Goal: Task Accomplishment & Management: Use online tool/utility

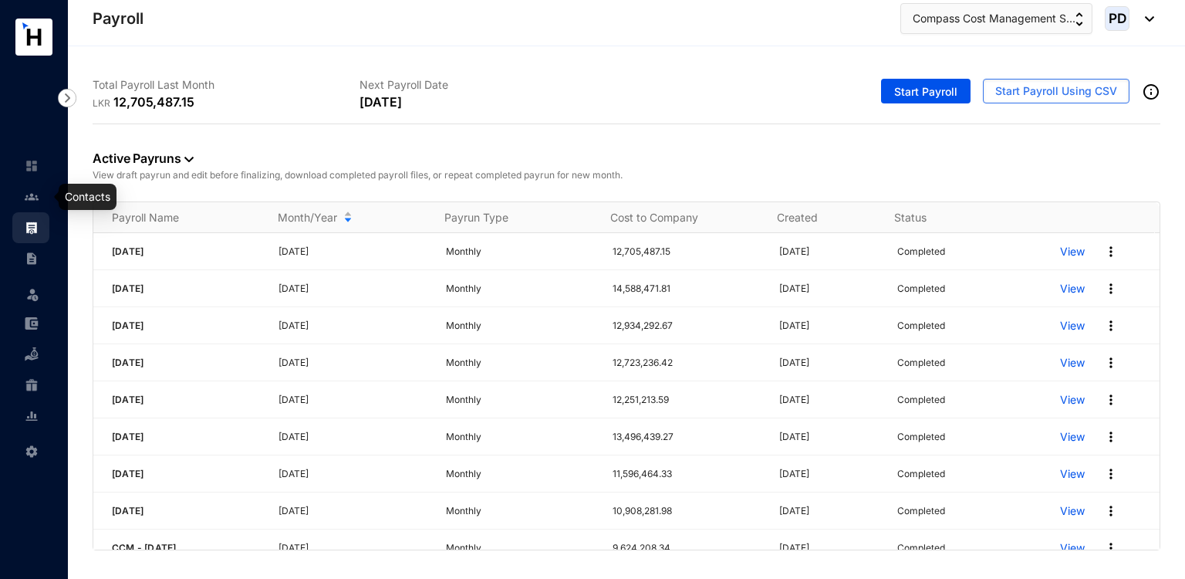
click at [42, 192] on link at bounding box center [44, 196] width 39 height 15
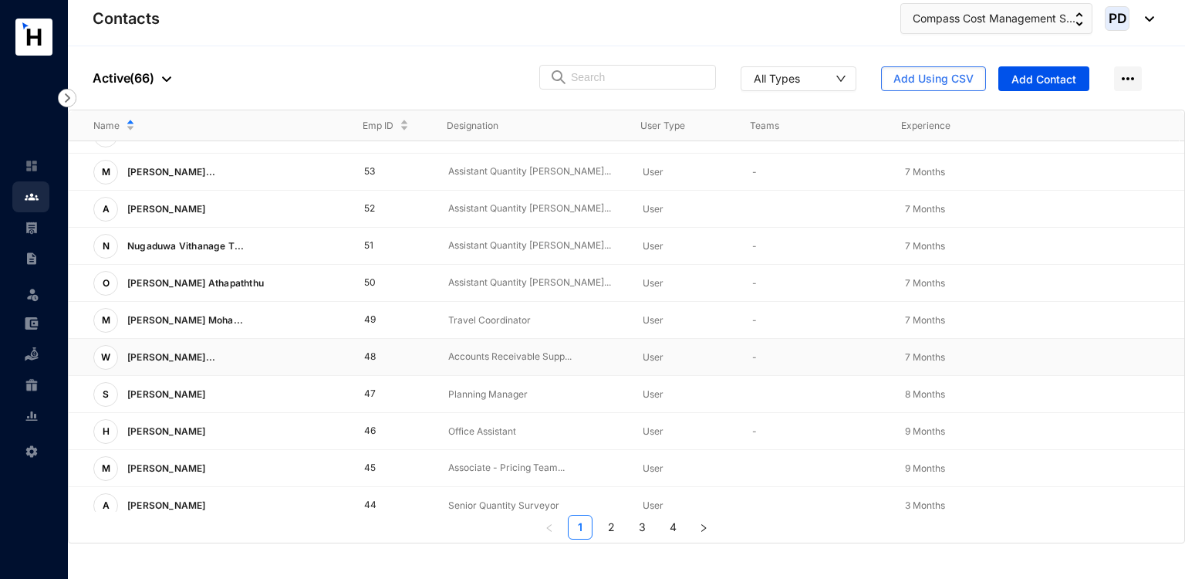
scroll to position [367, 0]
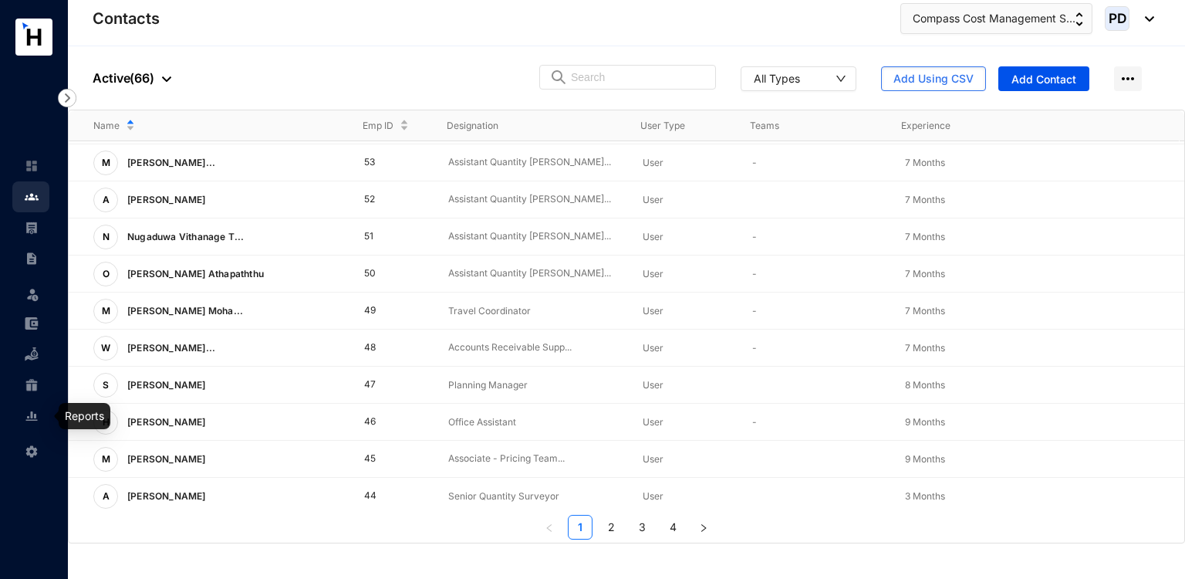
click at [30, 420] on img at bounding box center [32, 416] width 14 height 14
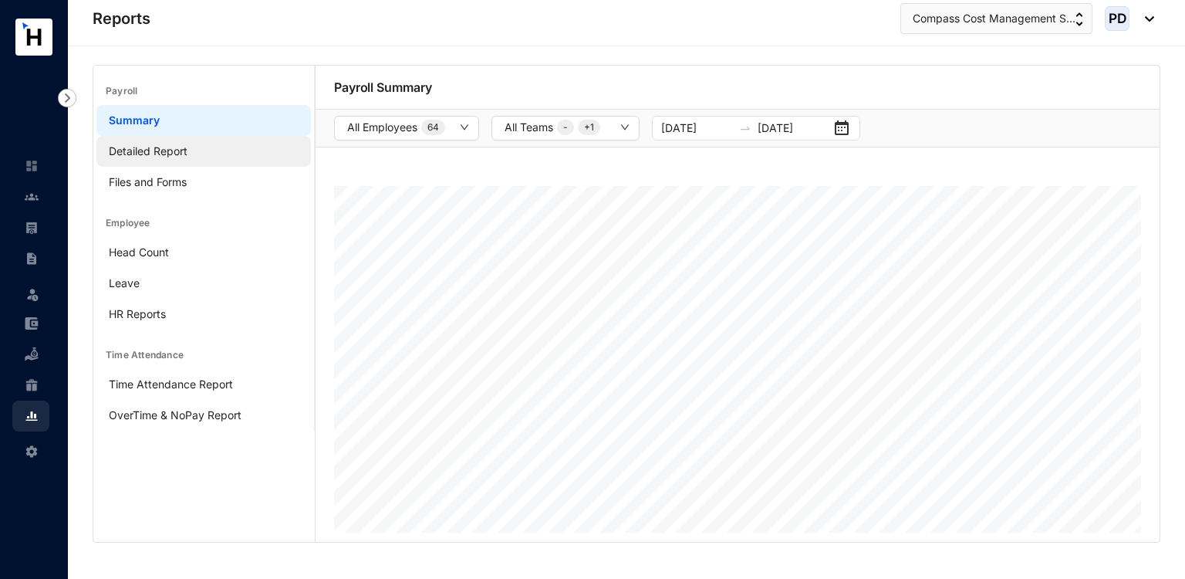
click at [162, 157] on link "Detailed Report" at bounding box center [148, 150] width 79 height 13
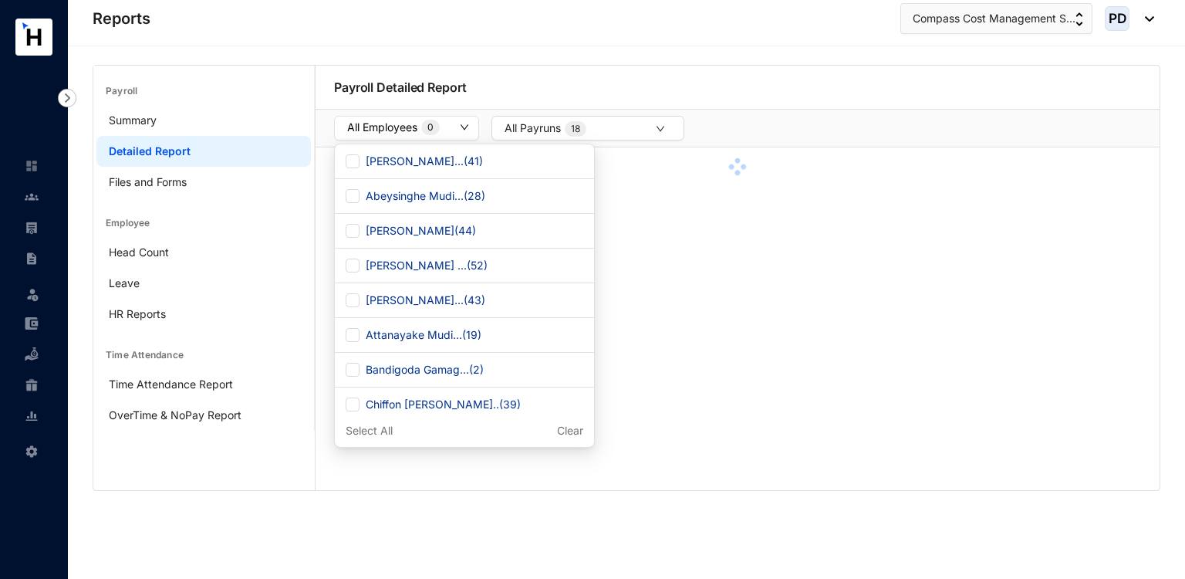
checkbox input "true"
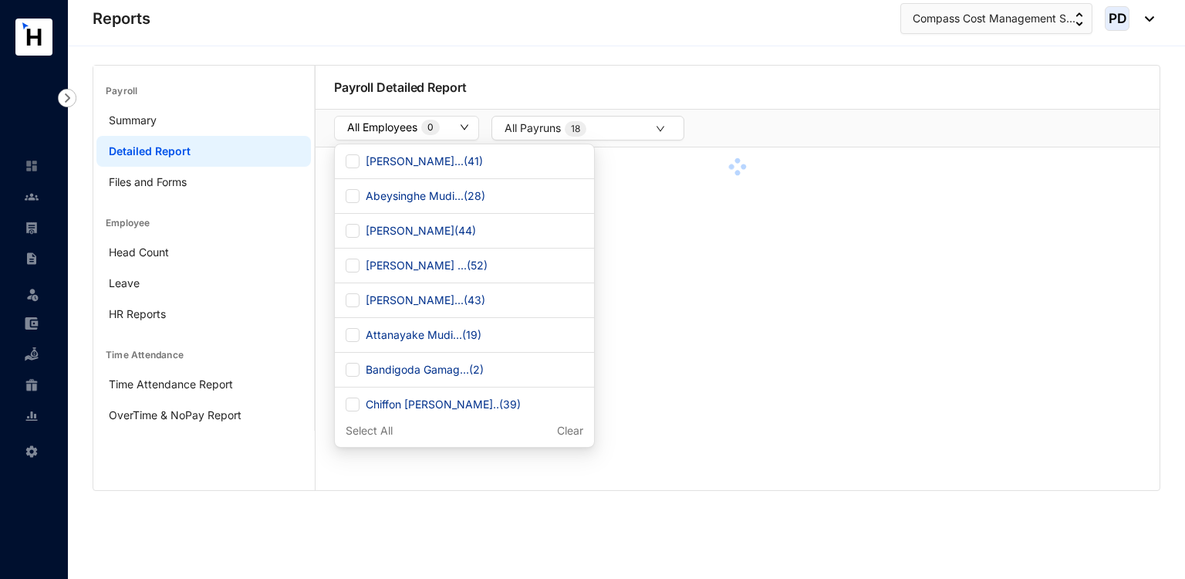
checkbox input "true"
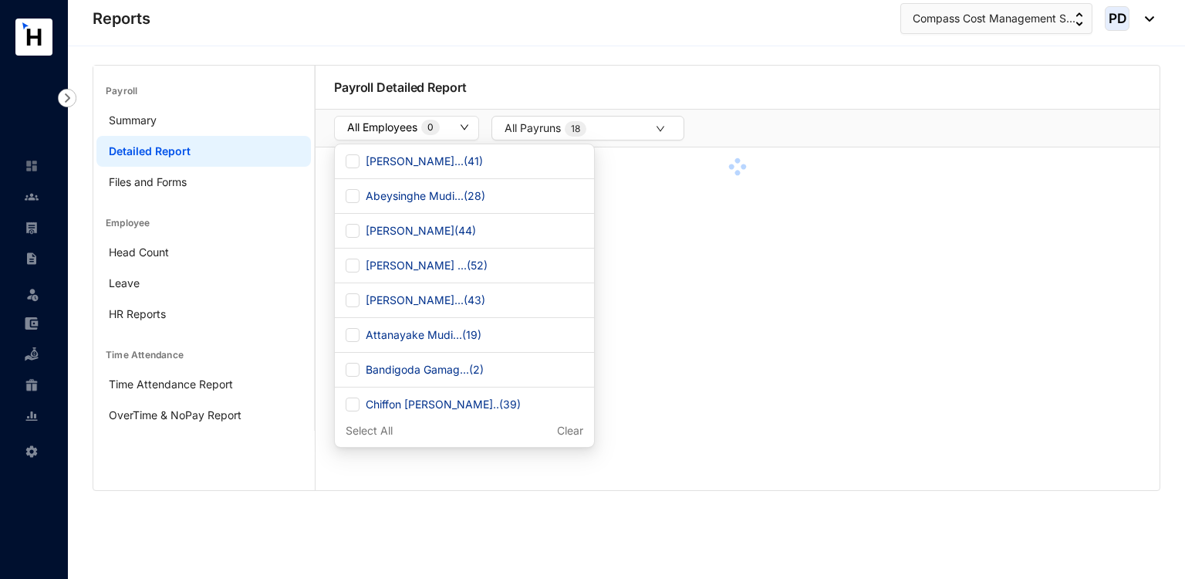
checkbox input "true"
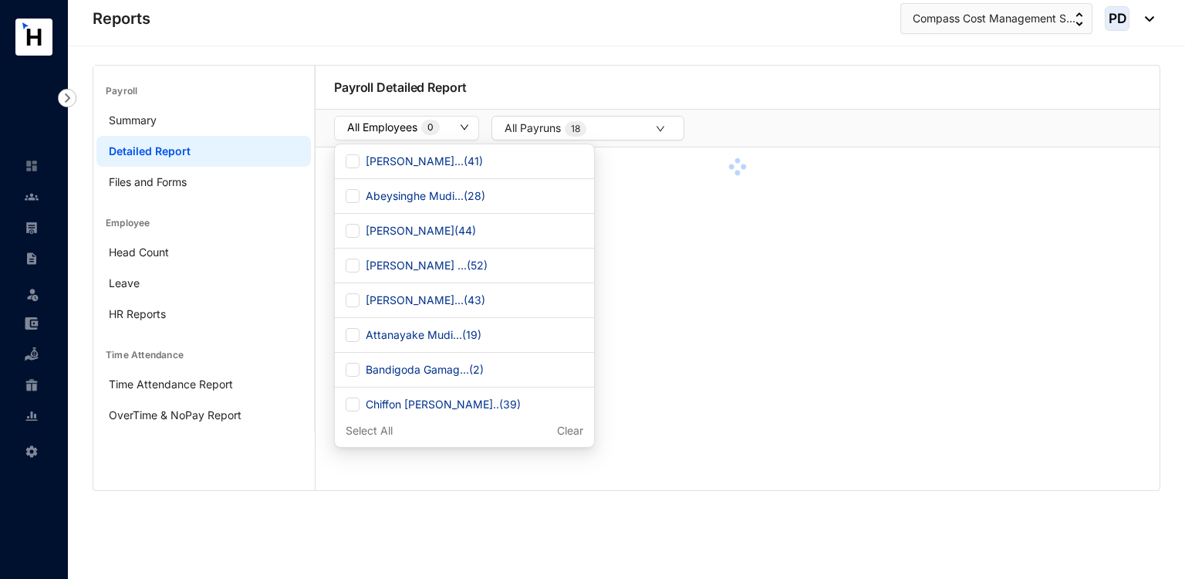
checkbox input "true"
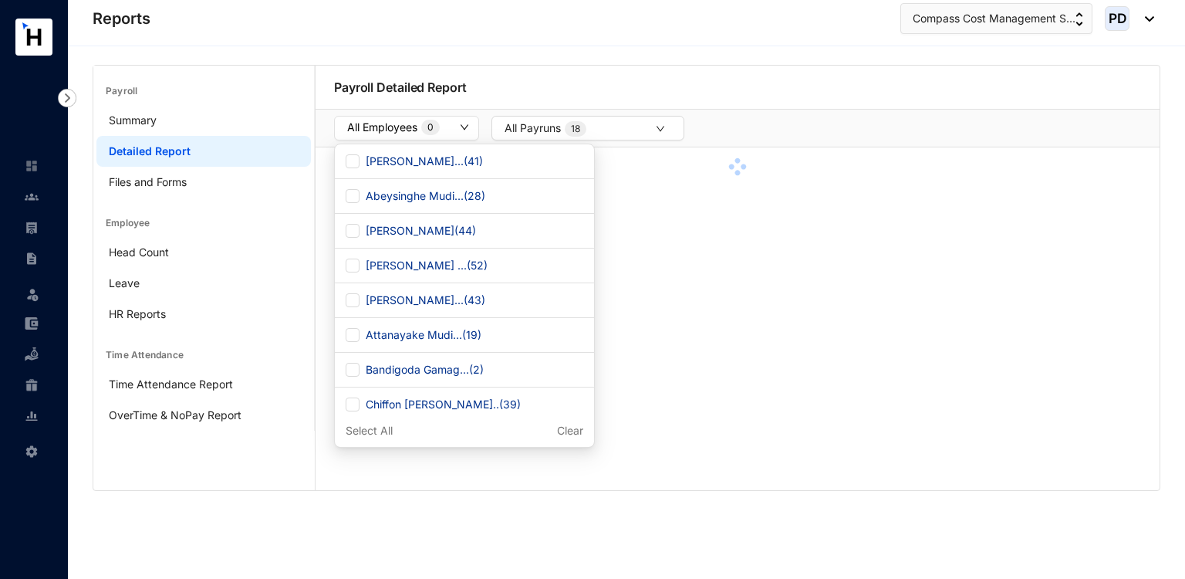
checkbox input "true"
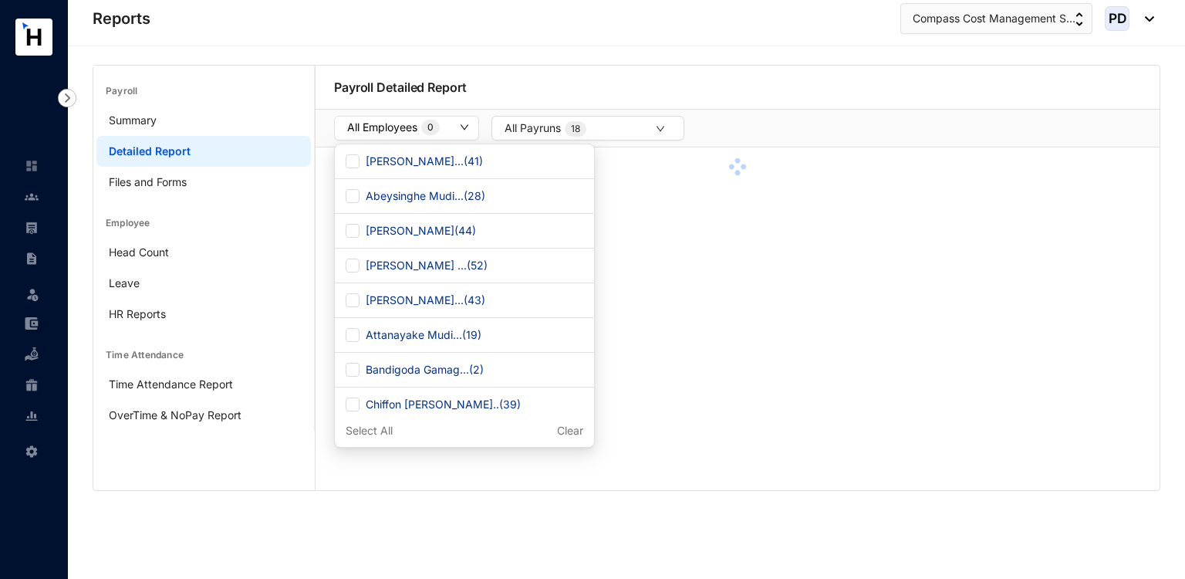
checkbox input "true"
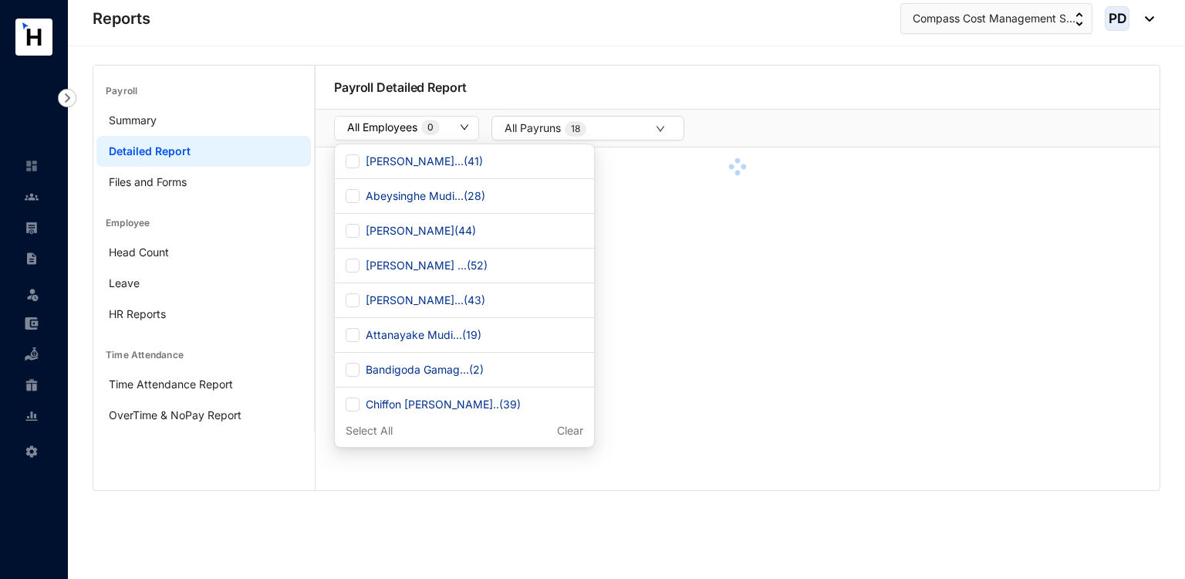
checkbox input "true"
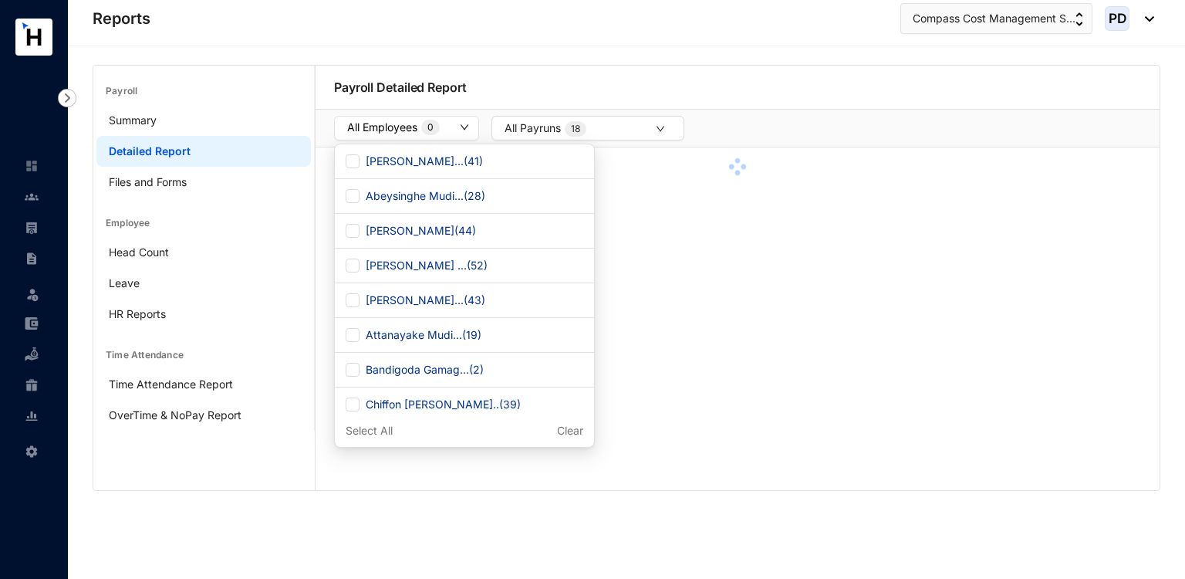
checkbox input "true"
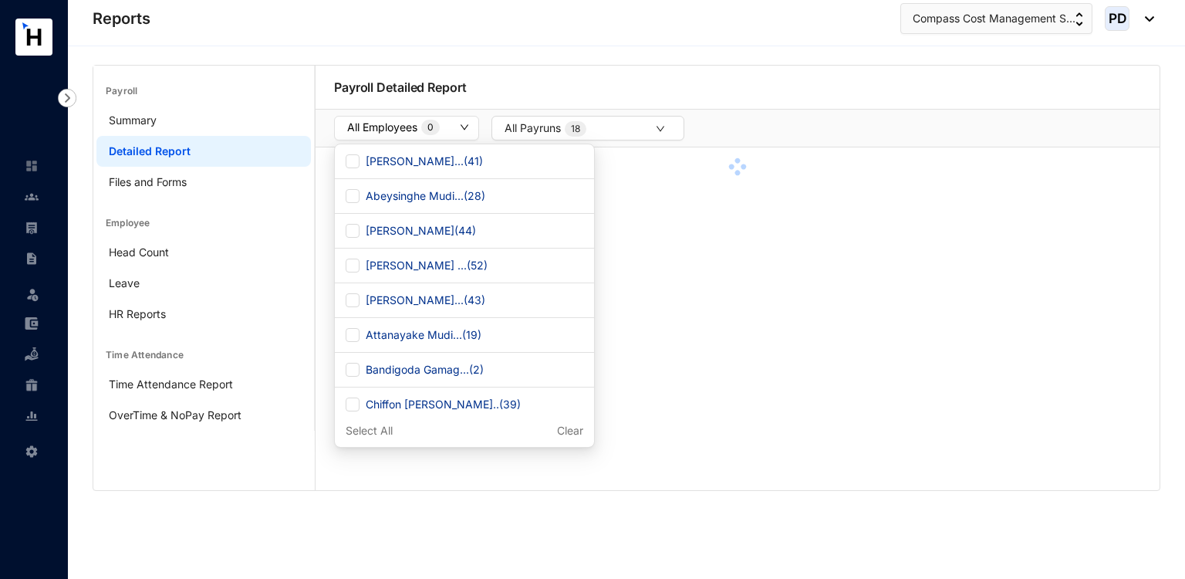
checkbox input "true"
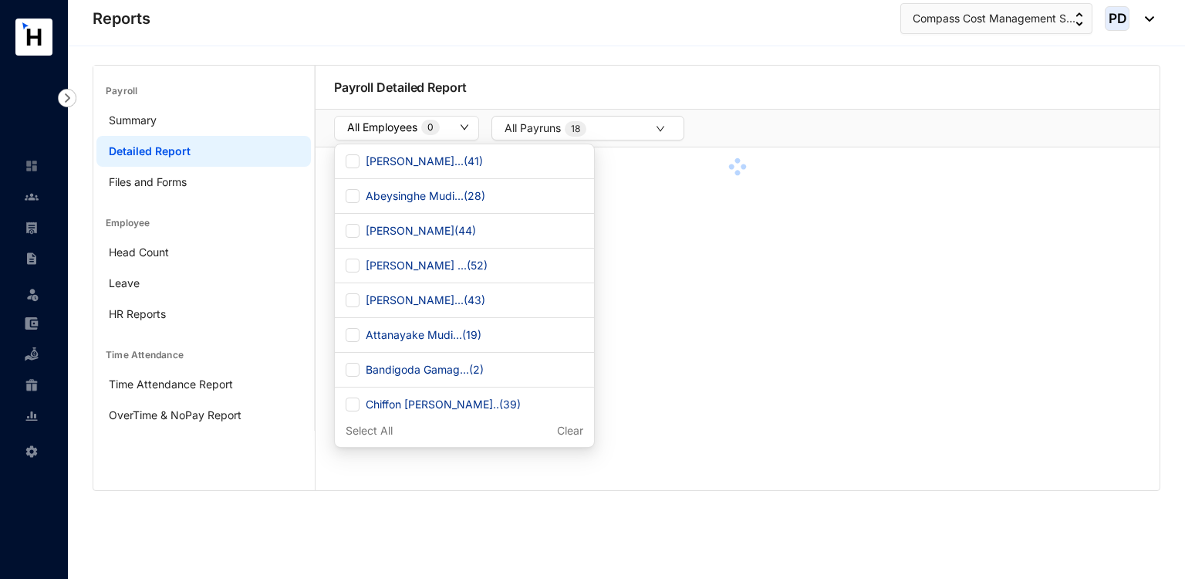
checkbox input "true"
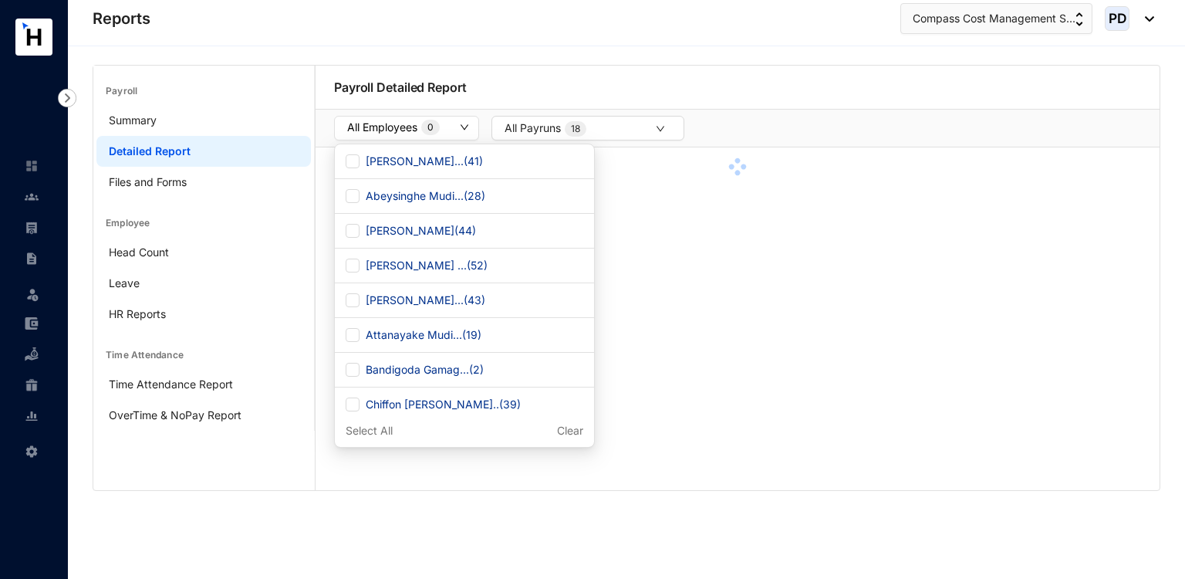
checkbox input "true"
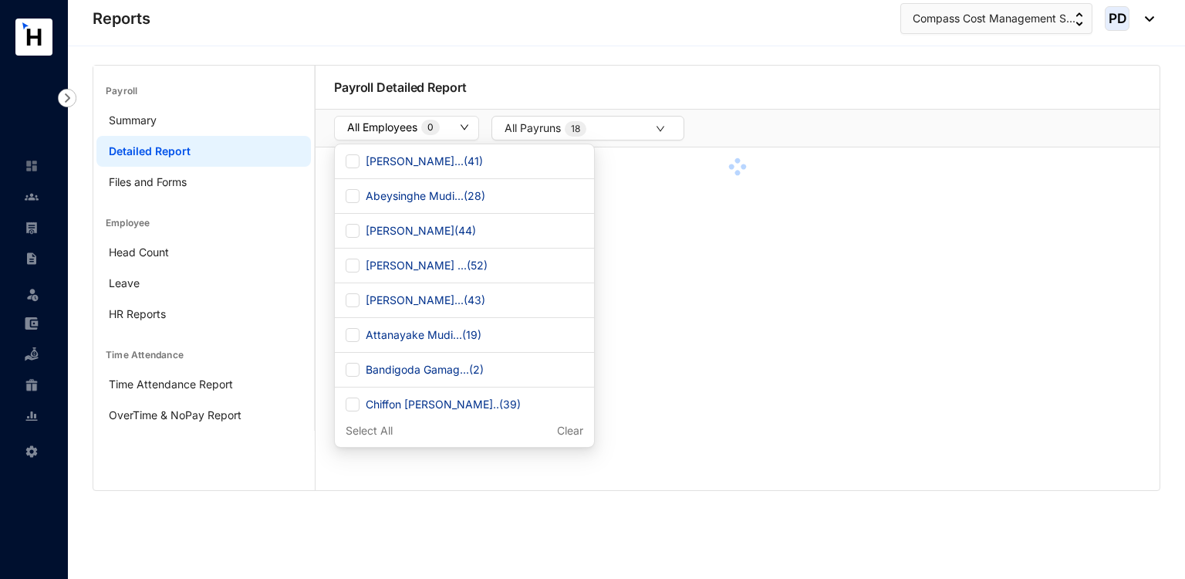
checkbox input "true"
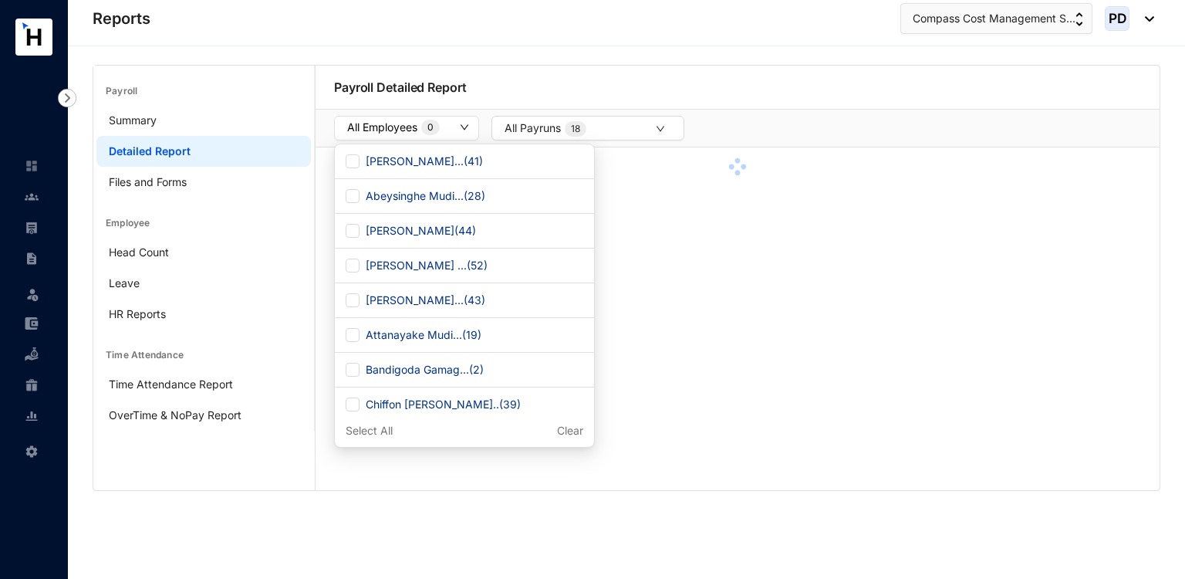
checkbox input "true"
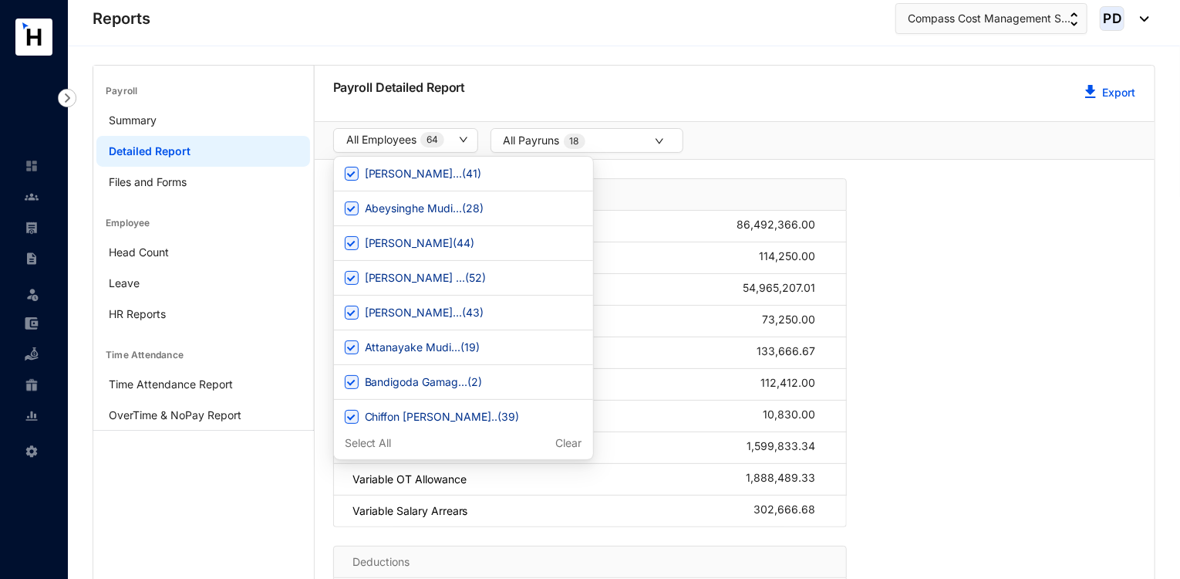
click at [556, 444] on p "Clear" at bounding box center [569, 442] width 26 height 15
checkbox input "false"
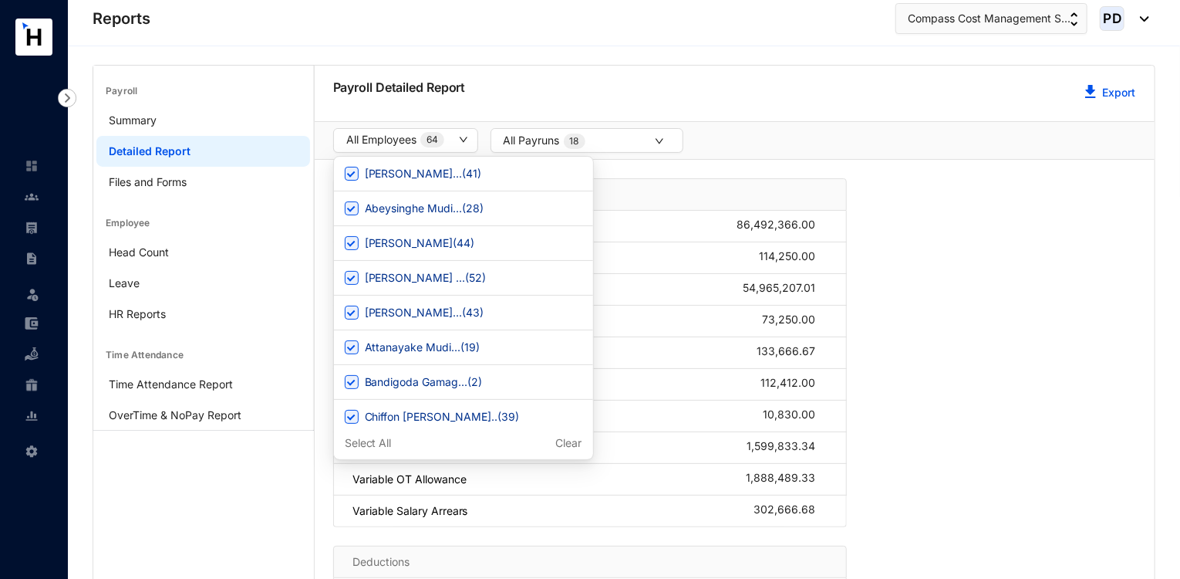
checkbox input "false"
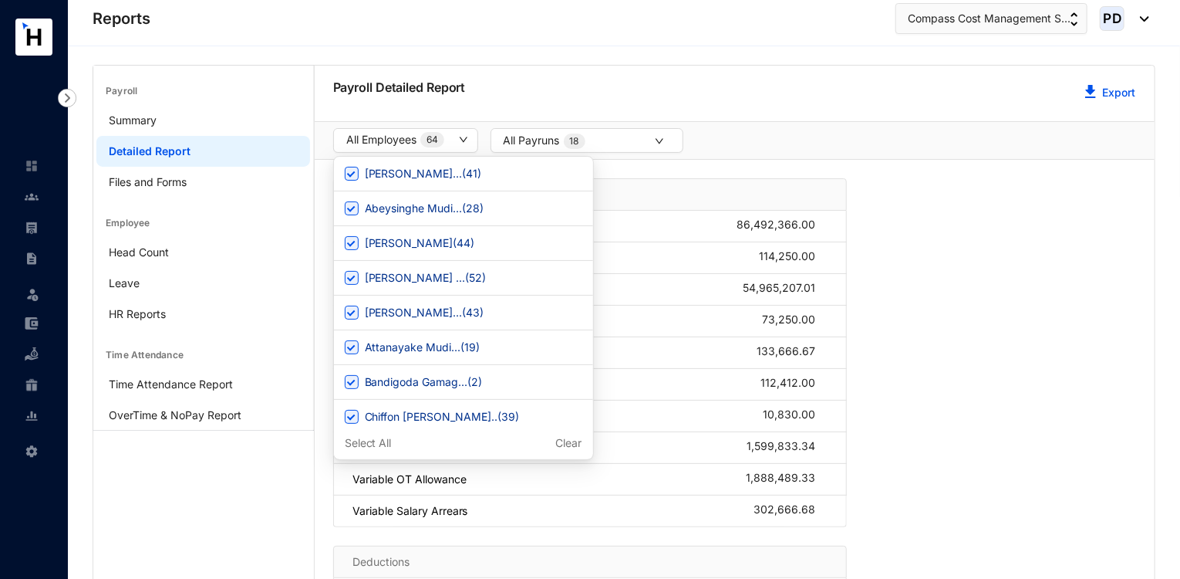
checkbox input "false"
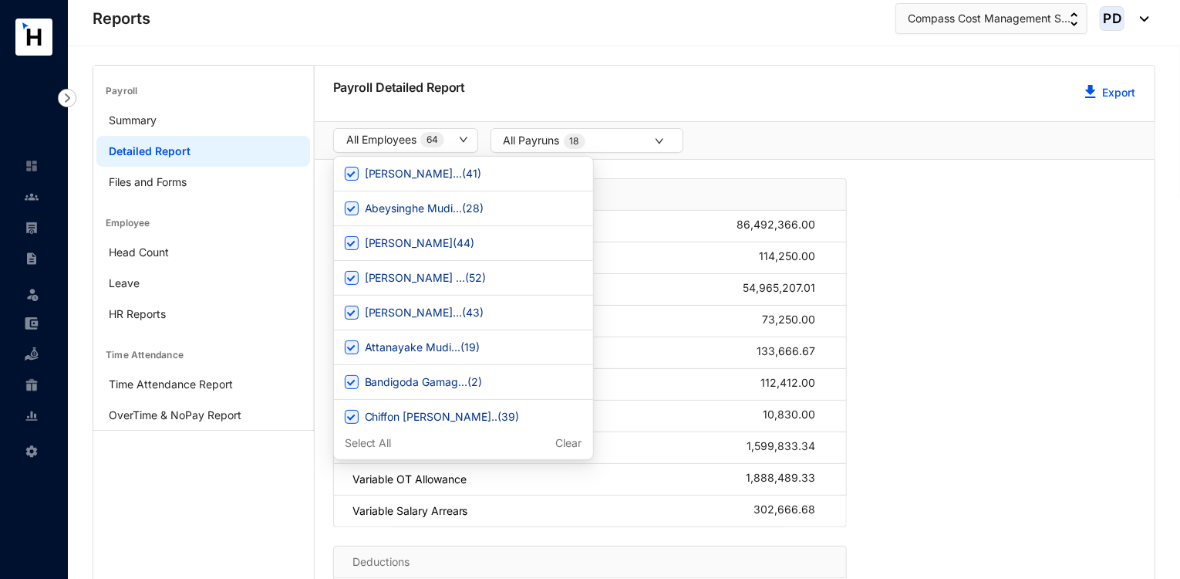
checkbox input "false"
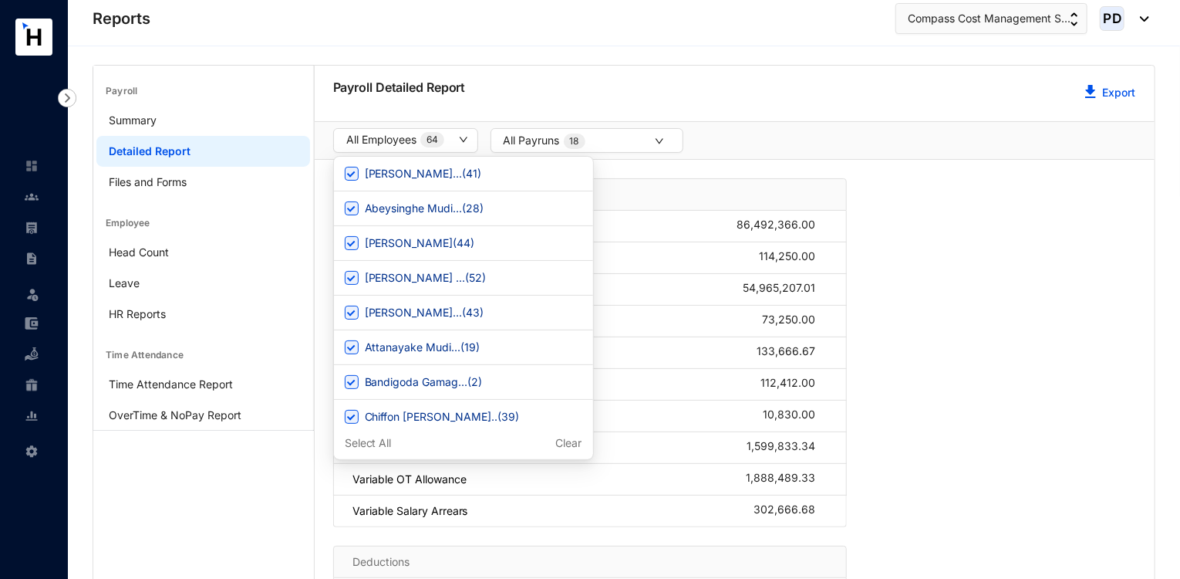
checkbox input "false"
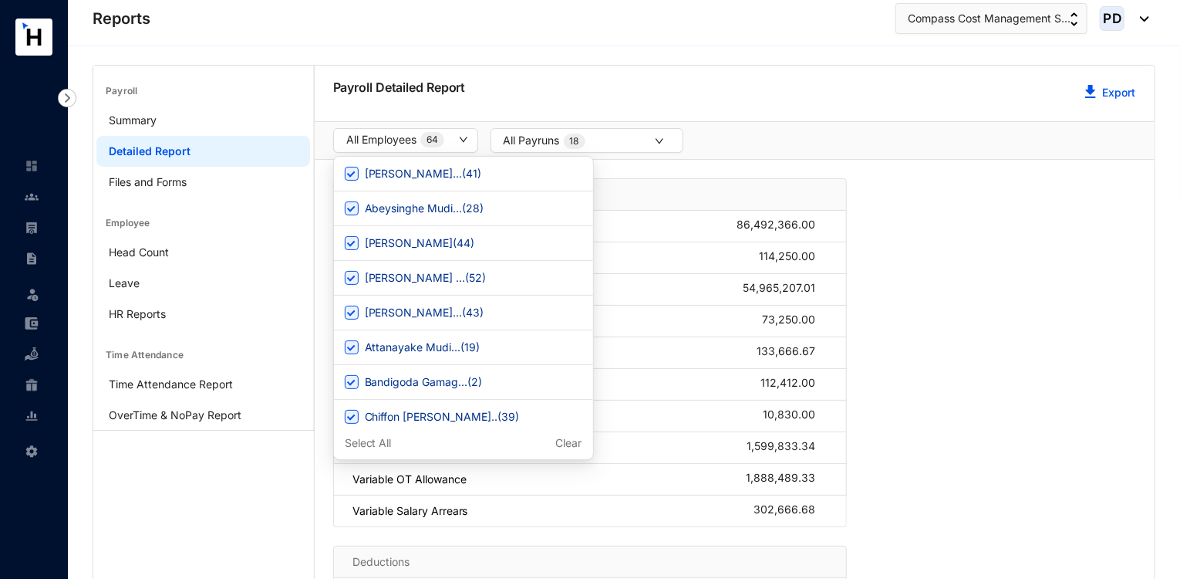
checkbox input "false"
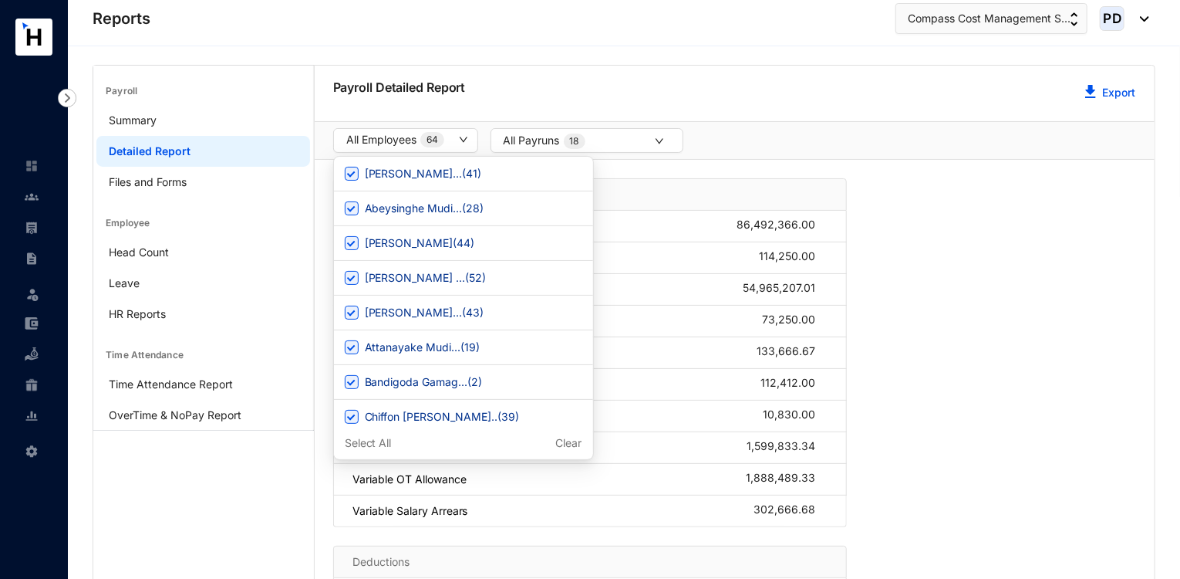
checkbox input "false"
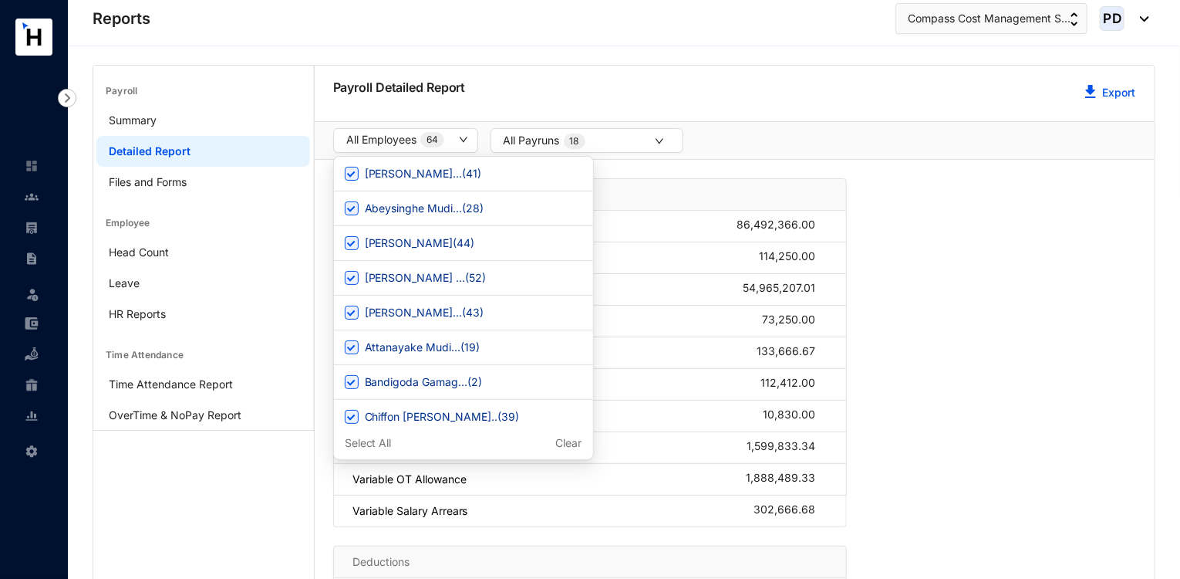
checkbox input "false"
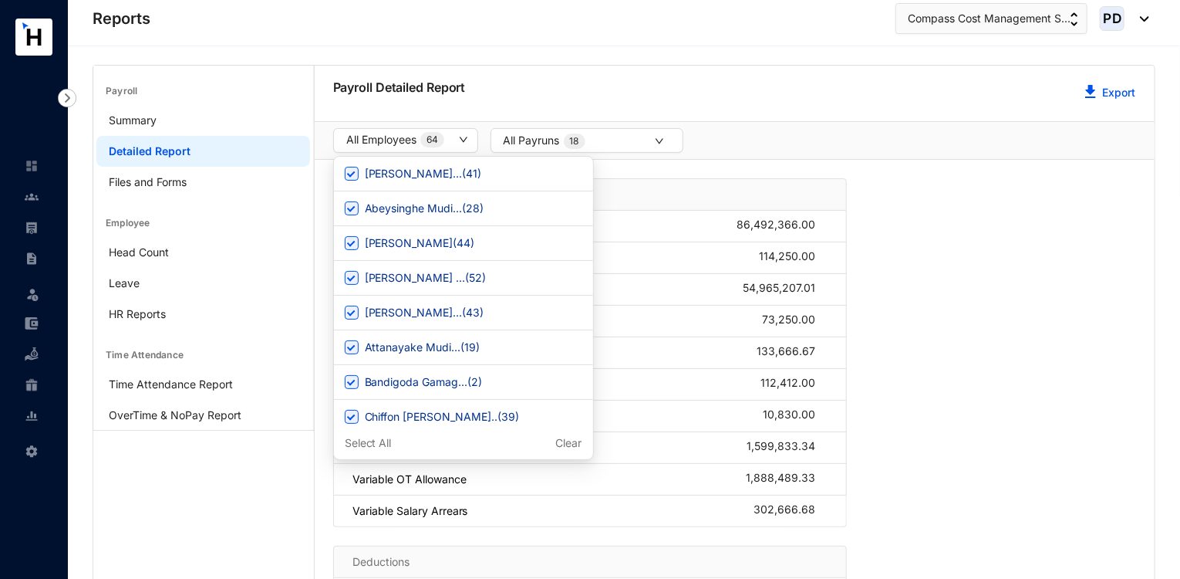
checkbox input "false"
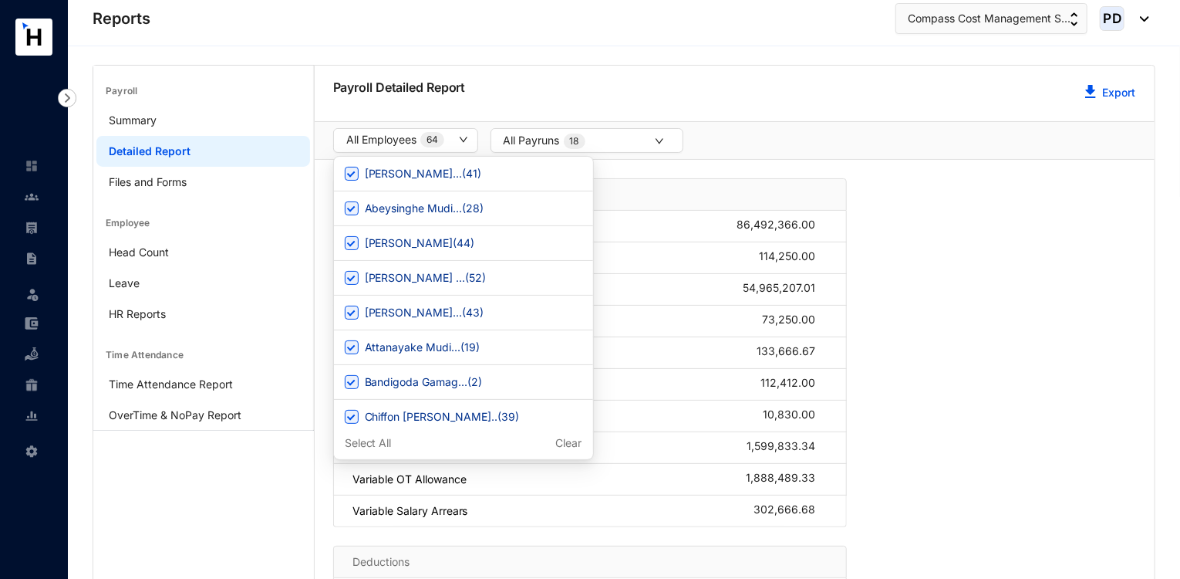
checkbox input "false"
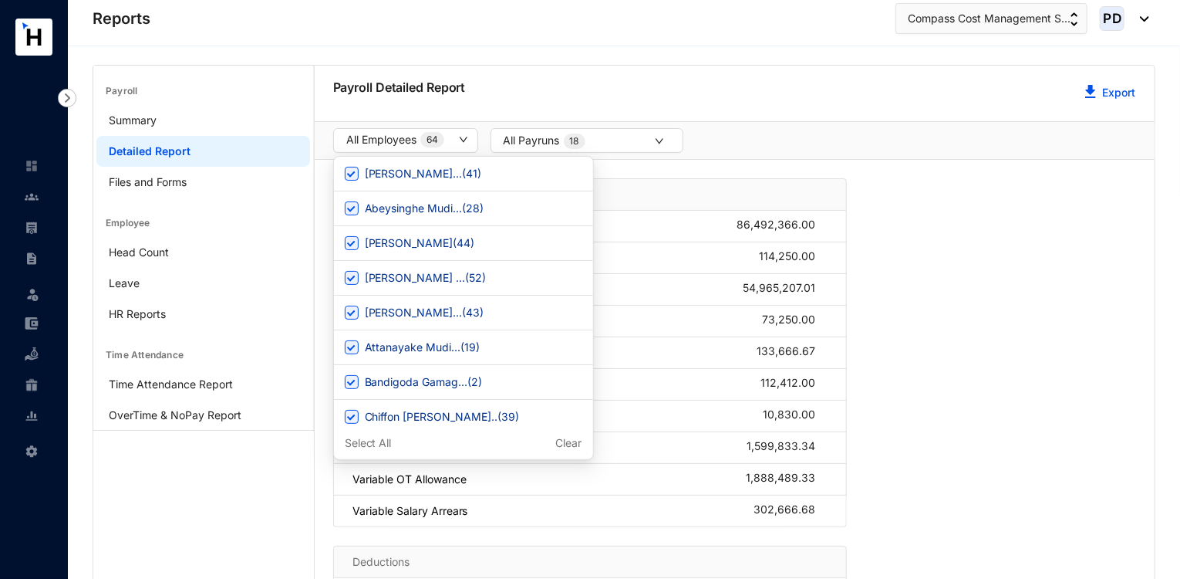
checkbox input "false"
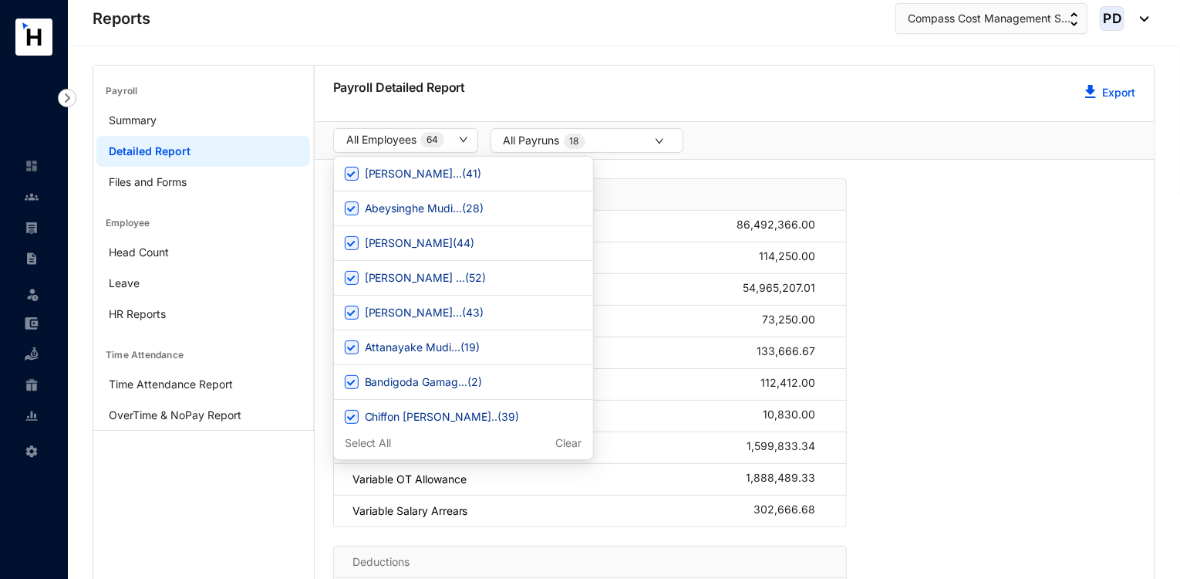
checkbox input "false"
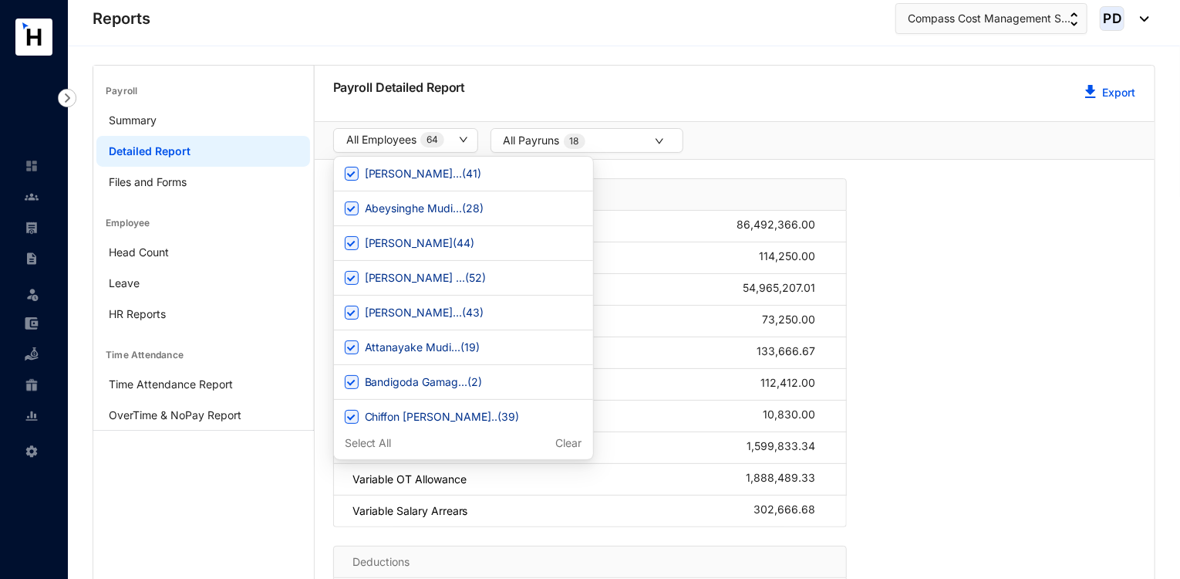
checkbox input "false"
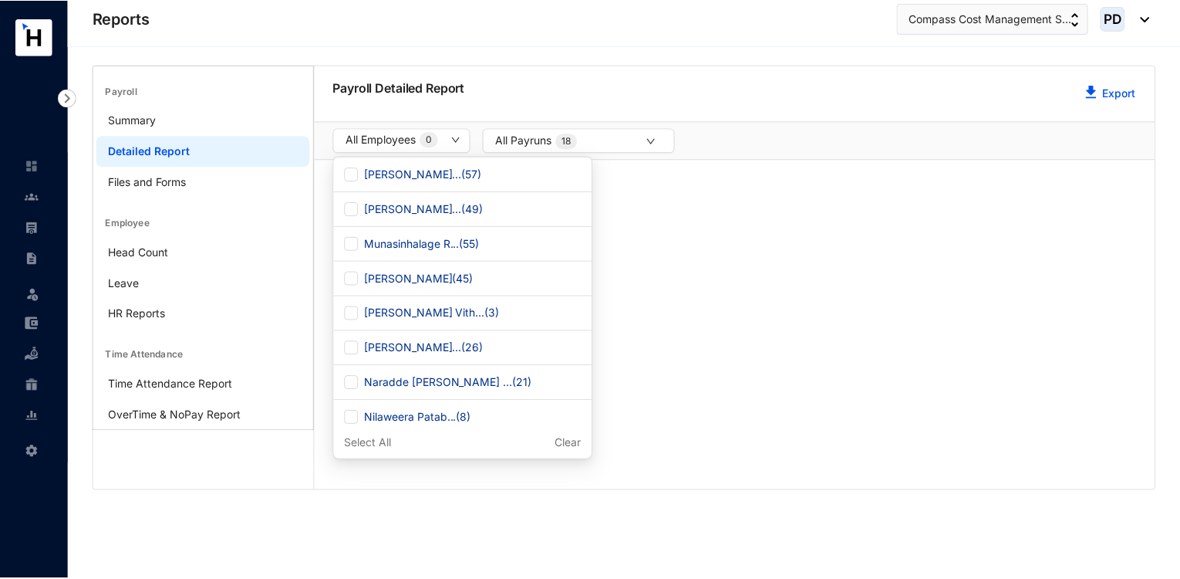
scroll to position [1077, 0]
click at [356, 284] on input "[PERSON_NAME] ( 45 )" at bounding box center [353, 277] width 14 height 14
checkbox input "true"
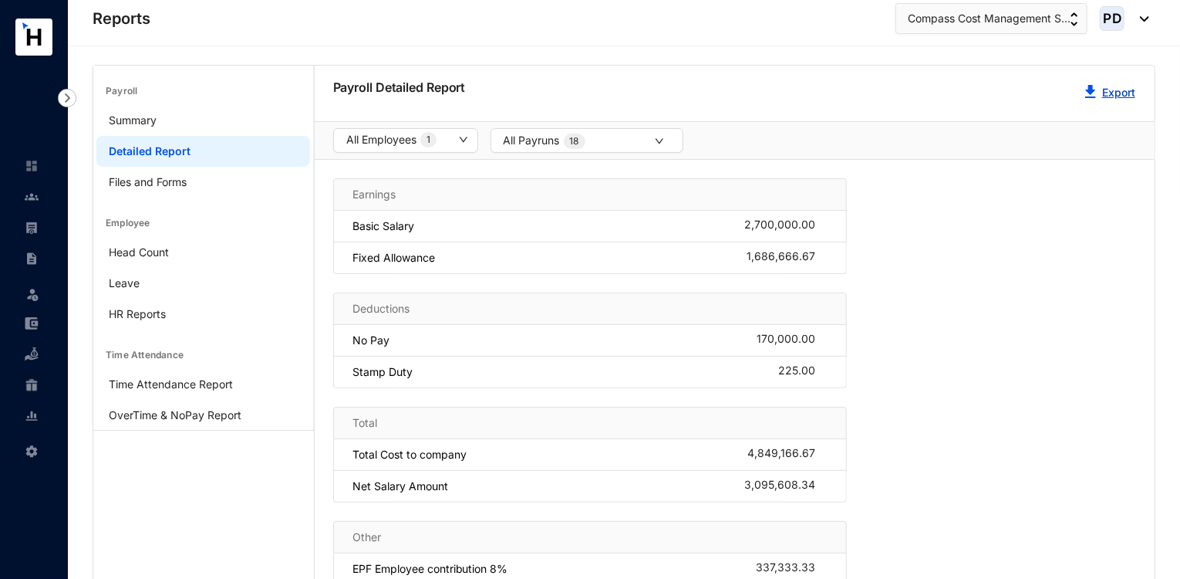
click at [1093, 94] on img "button" at bounding box center [1090, 91] width 11 height 13
